Goal: Navigation & Orientation: Find specific page/section

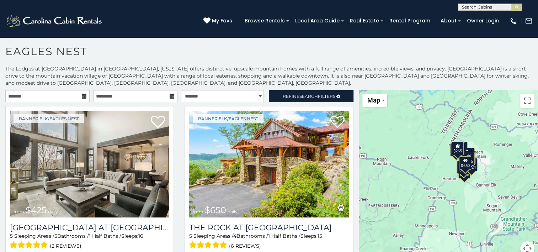
scroll to position [4, 0]
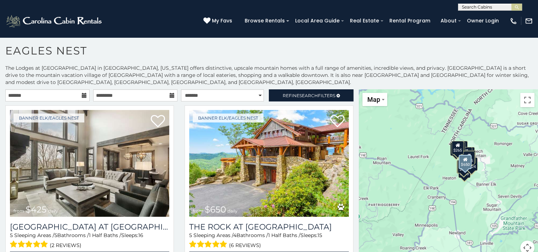
click at [349, 248] on div "Banner Elk/Eagles Nest from $650 daily The Rock at [GEOGRAPHIC_DATA] 5 Sleeping…" at bounding box center [268, 190] width 179 height 170
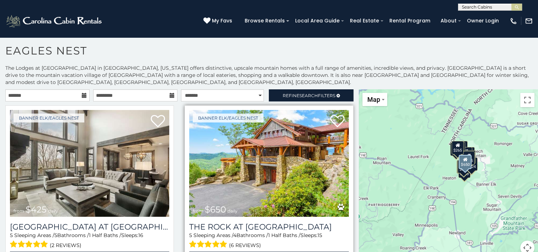
drag, startPoint x: 349, startPoint y: 248, endPoint x: 344, endPoint y: 250, distance: 5.1
click at [344, 250] on div "Banner Elk/Eagles Nest from $650 daily The Rock at [GEOGRAPHIC_DATA] 5 Sleeping…" at bounding box center [268, 190] width 179 height 170
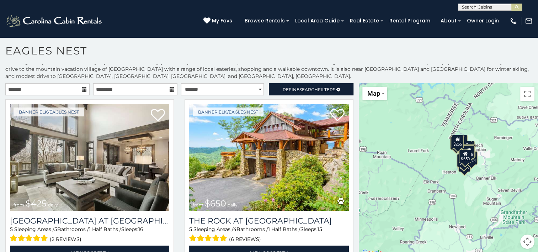
scroll to position [11, 0]
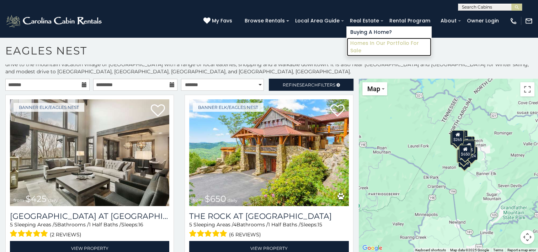
click at [374, 42] on link "Homes in Our Portfolio For Sale" at bounding box center [389, 47] width 85 height 18
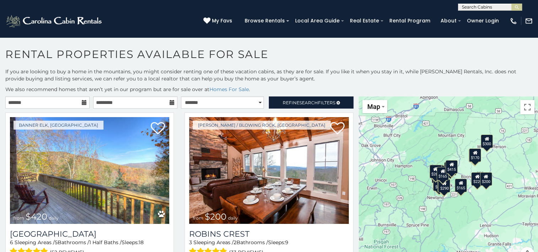
click at [359, 243] on div "$420 $200 $290 $425 $285 $200 $250 $335 $225 $195 $265 $245 $290 $300 $170 $165…" at bounding box center [448, 182] width 179 height 173
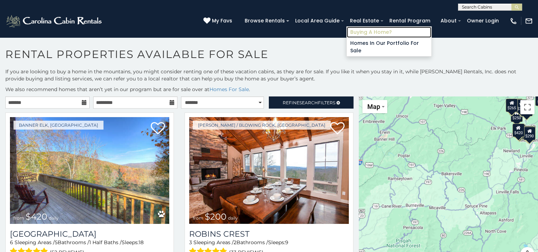
click at [368, 31] on link "Buying A Home?" at bounding box center [389, 32] width 85 height 11
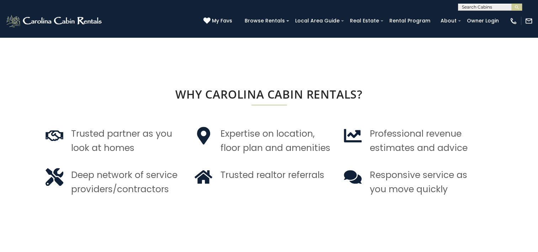
scroll to position [512, 0]
